Goal: Information Seeking & Learning: Learn about a topic

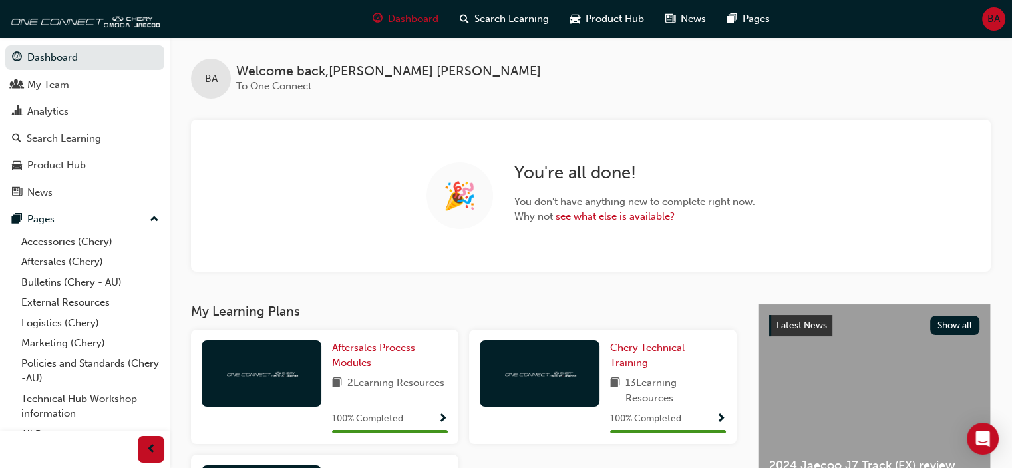
scroll to position [15, 0]
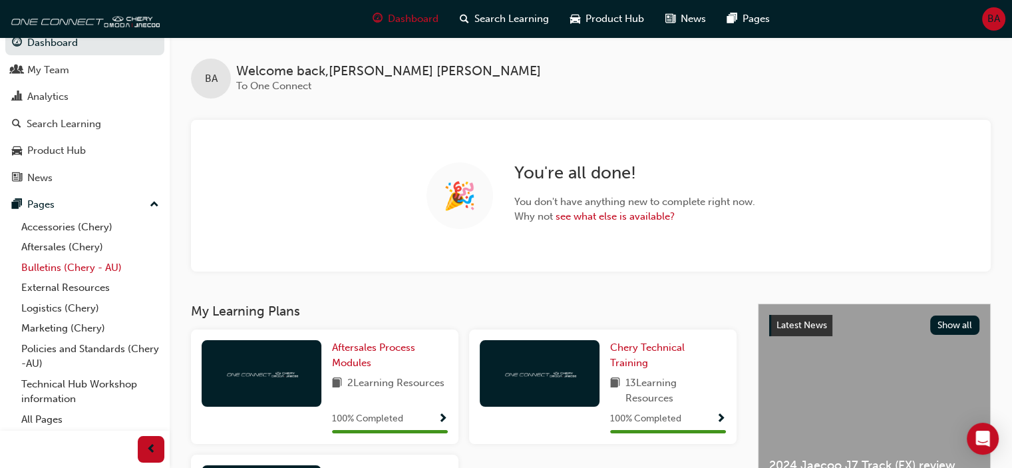
click at [52, 273] on link "Bulletins (Chery - AU)" at bounding box center [90, 267] width 148 height 21
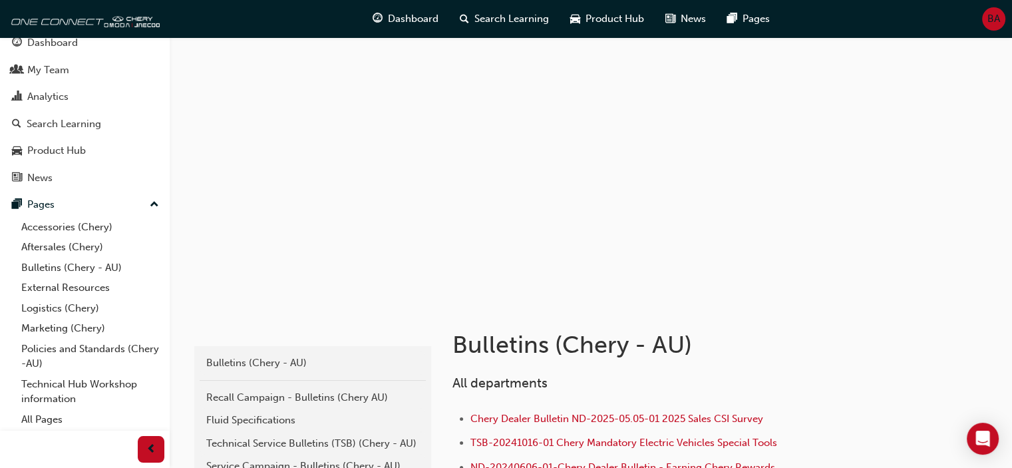
scroll to position [157, 0]
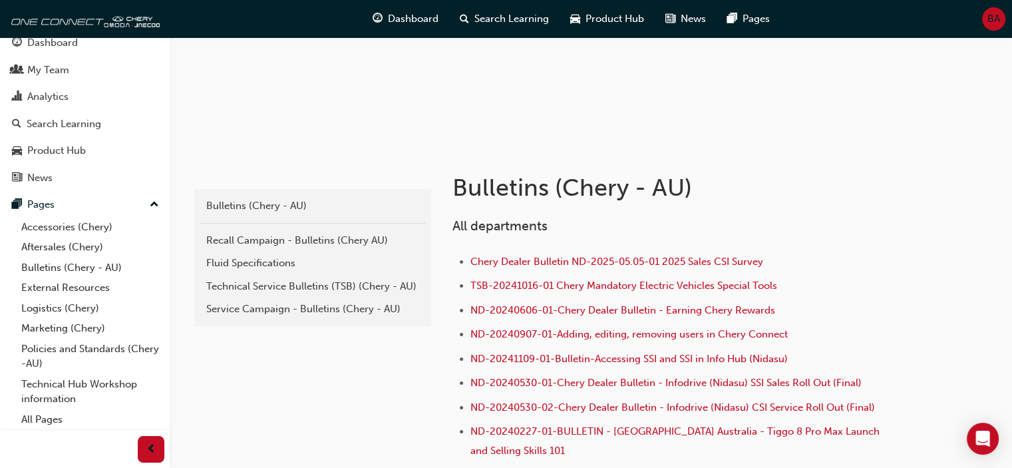
click at [307, 285] on div "Technical Service Bulletins (TSB) (Chery - AU)" at bounding box center [312, 286] width 213 height 15
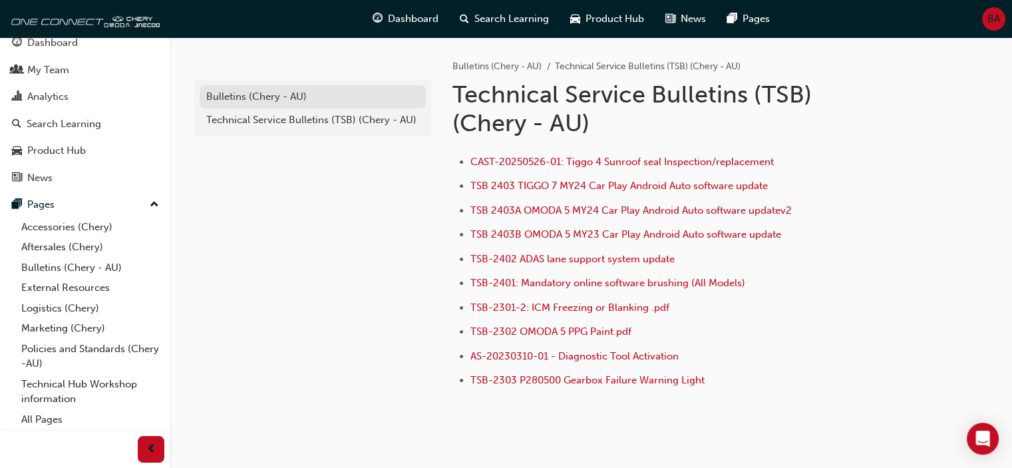
click at [281, 98] on div "Bulletins (Chery - AU)" at bounding box center [312, 96] width 213 height 15
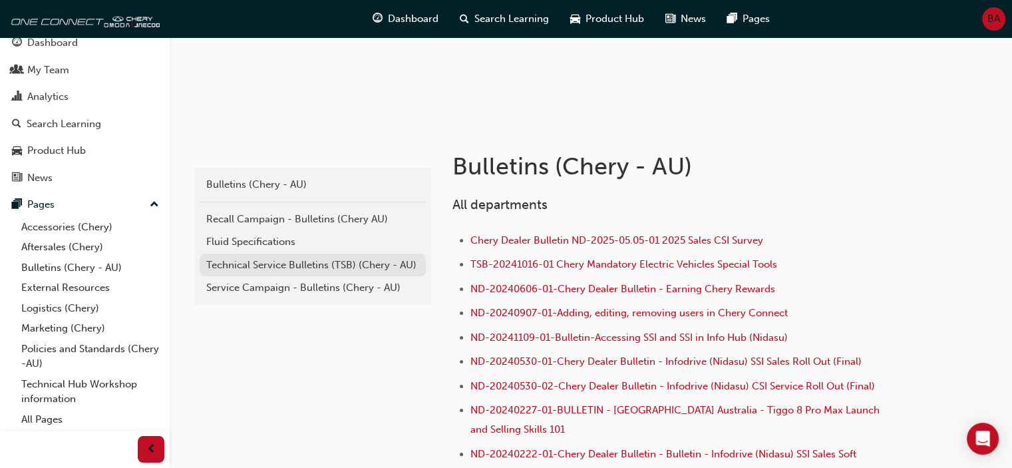
scroll to position [177, 0]
click at [327, 286] on div "Service Campaign - Bulletins (Chery - AU)" at bounding box center [312, 288] width 213 height 15
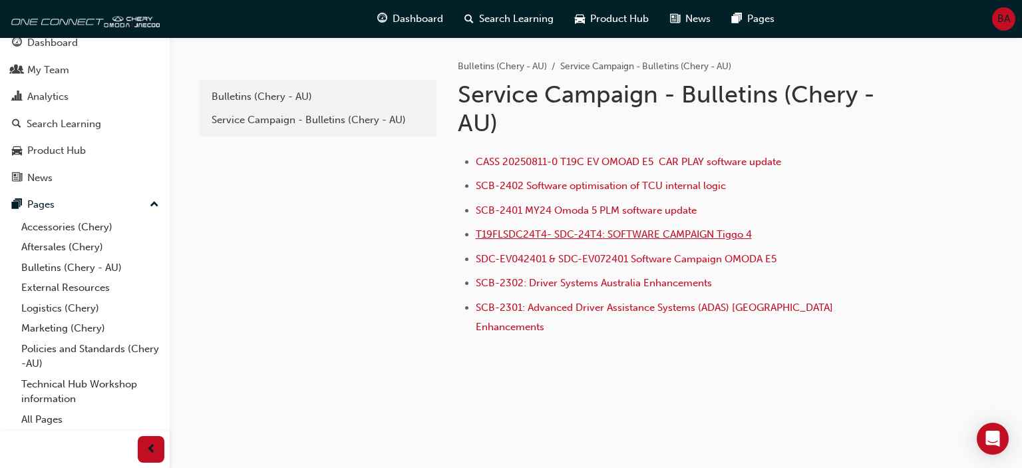
click at [607, 233] on span "T19FLSDC24T4- SDC-24T4: SOFTWARE CAMPAIGN Tiggo 4" at bounding box center [614, 234] width 276 height 12
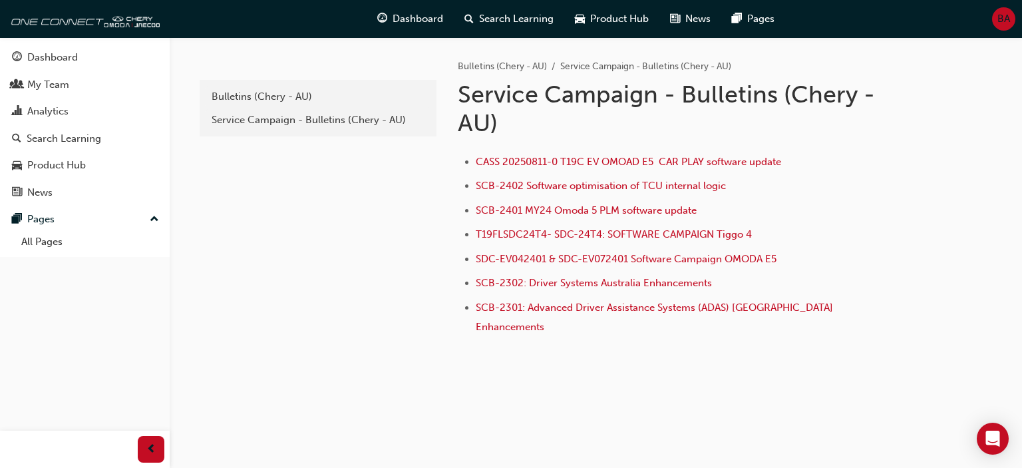
click at [367, 229] on div "e85f914b-8380-4b90-a255-4e94a5c53783 Bulletins (Chery - AU) Service Campaign - …" at bounding box center [316, 213] width 239 height 353
